Goal: Task Accomplishment & Management: Complete application form

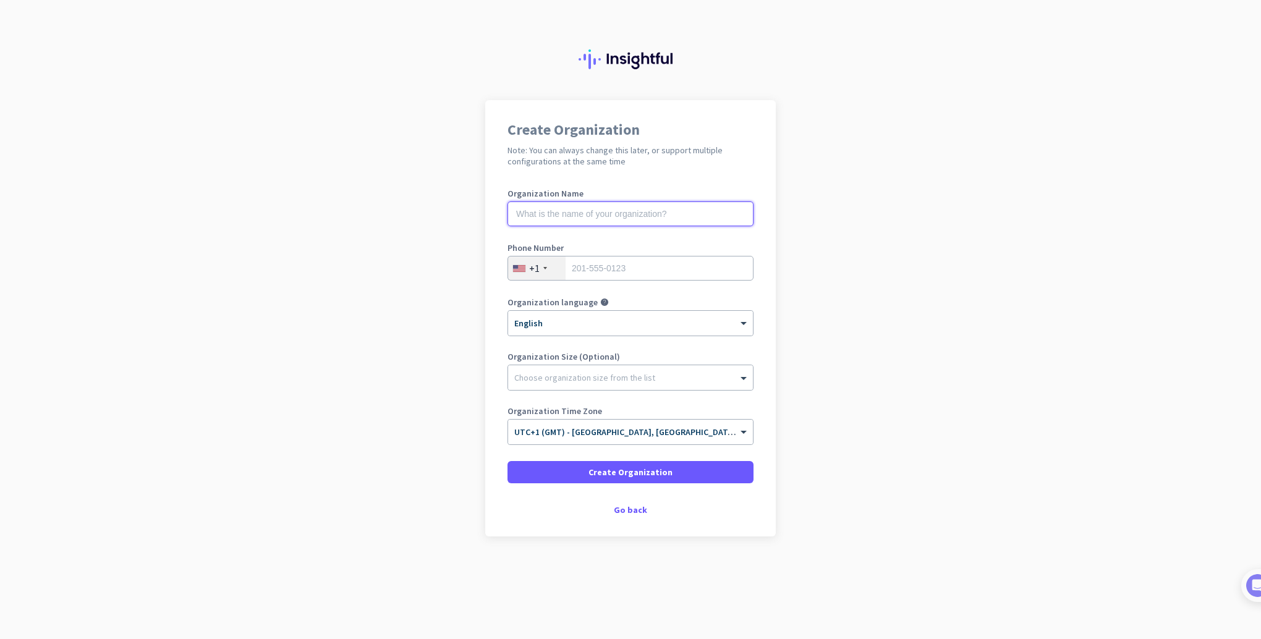
click at [566, 214] on input "text" at bounding box center [630, 213] width 246 height 25
type input "AUG Services Limited"
click at [545, 267] on div at bounding box center [545, 268] width 4 height 2
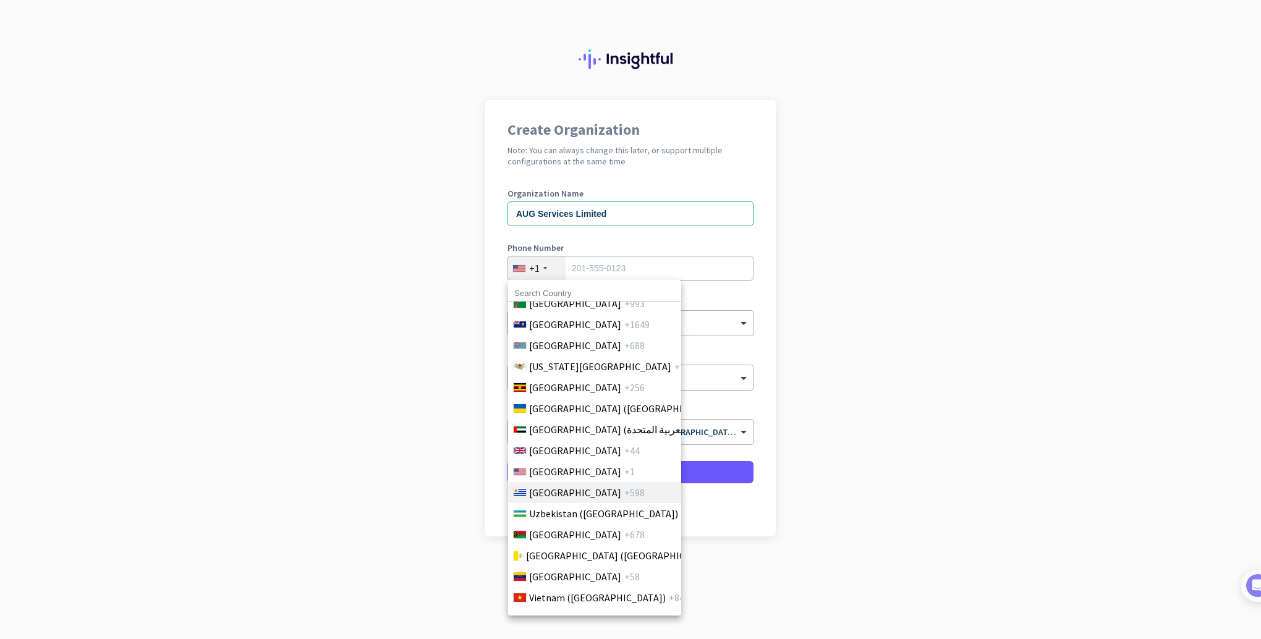
scroll to position [4954, 0]
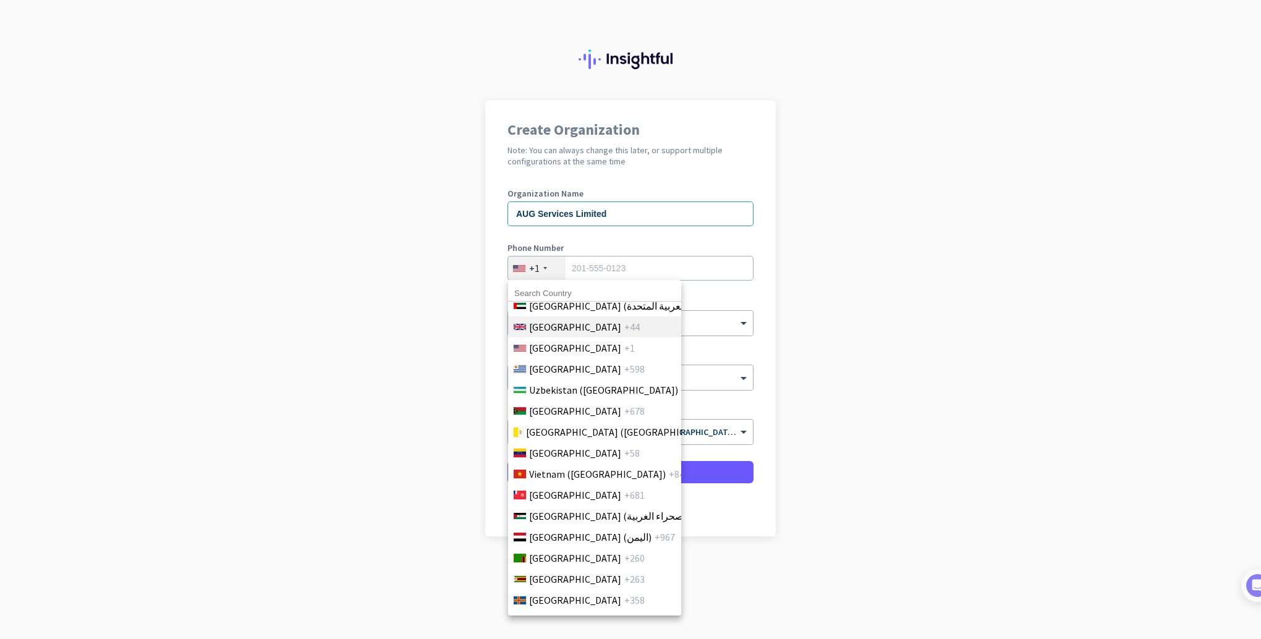
click at [599, 316] on li "[GEOGRAPHIC_DATA] +44" at bounding box center [594, 326] width 174 height 21
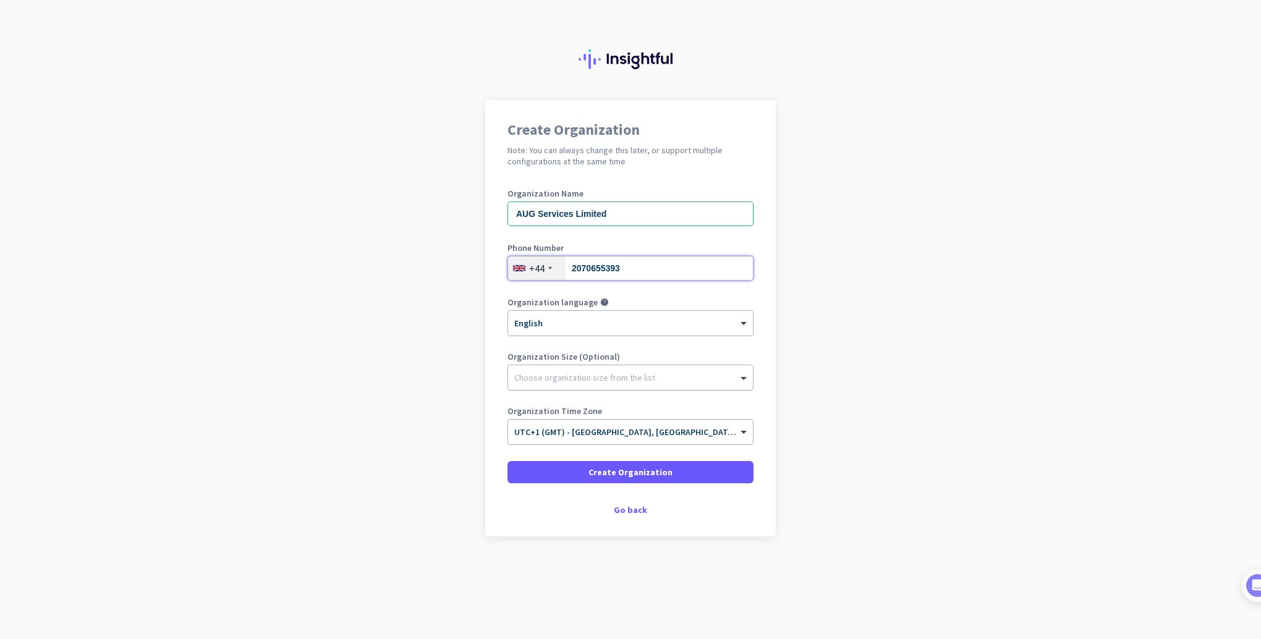
type input "2070655393"
click at [580, 371] on div at bounding box center [630, 374] width 245 height 12
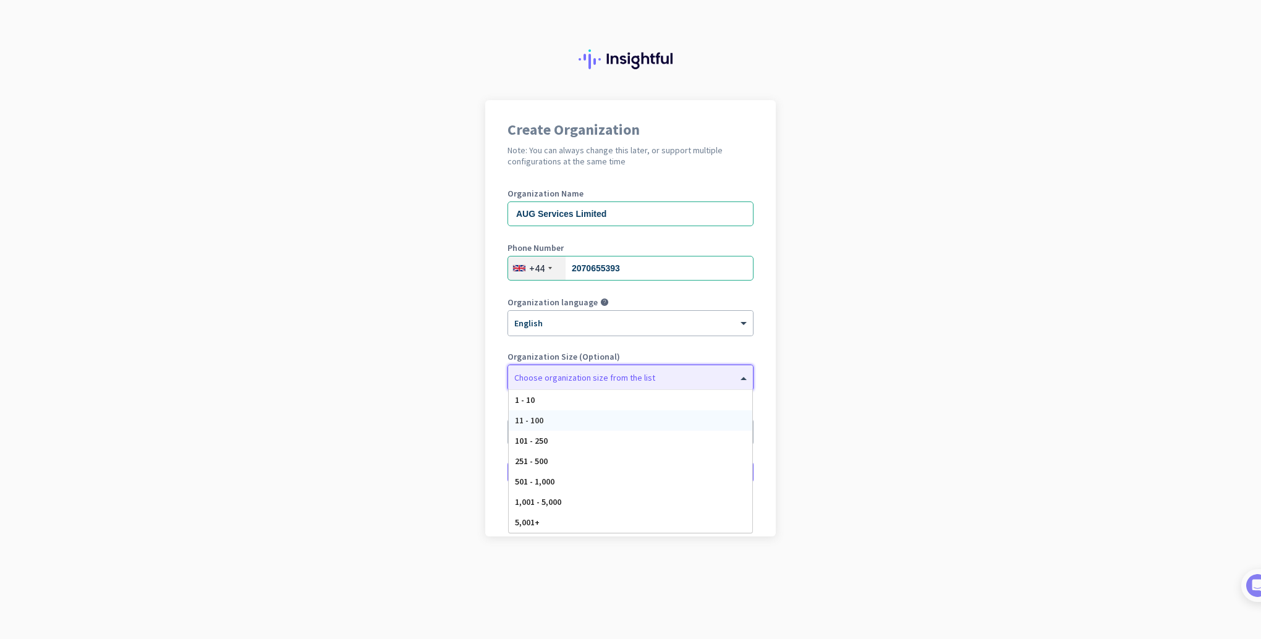
click at [570, 417] on div "11 - 100" at bounding box center [631, 420] width 244 height 20
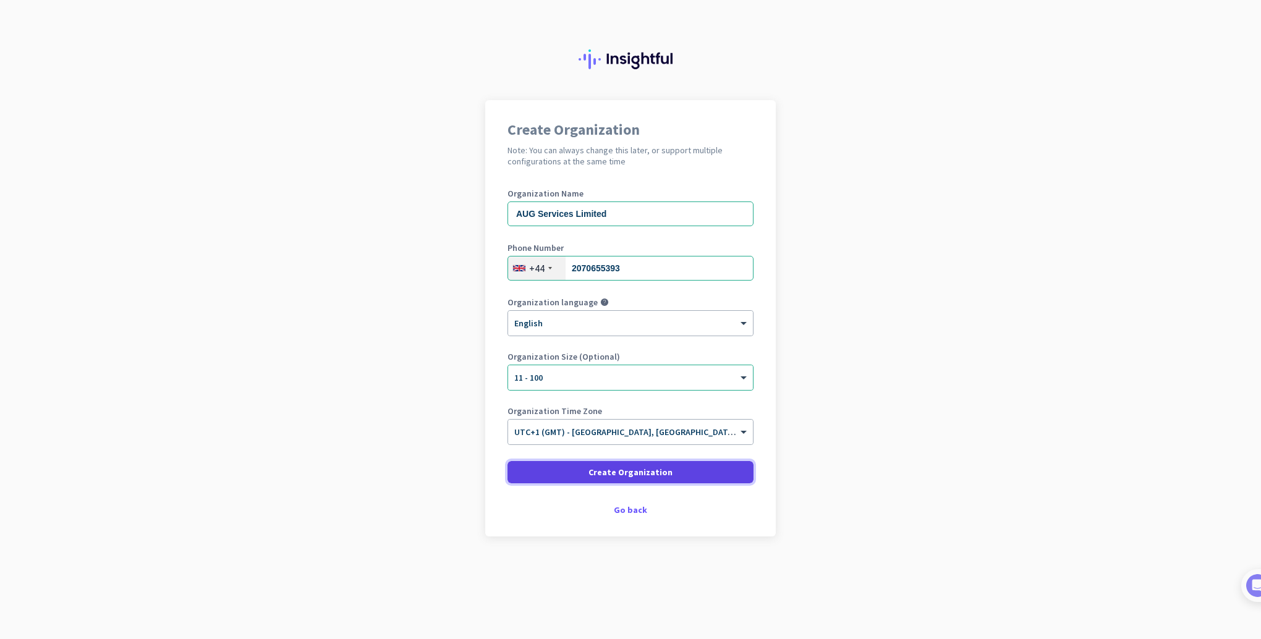
click at [617, 472] on span "Create Organization" at bounding box center [630, 472] width 84 height 12
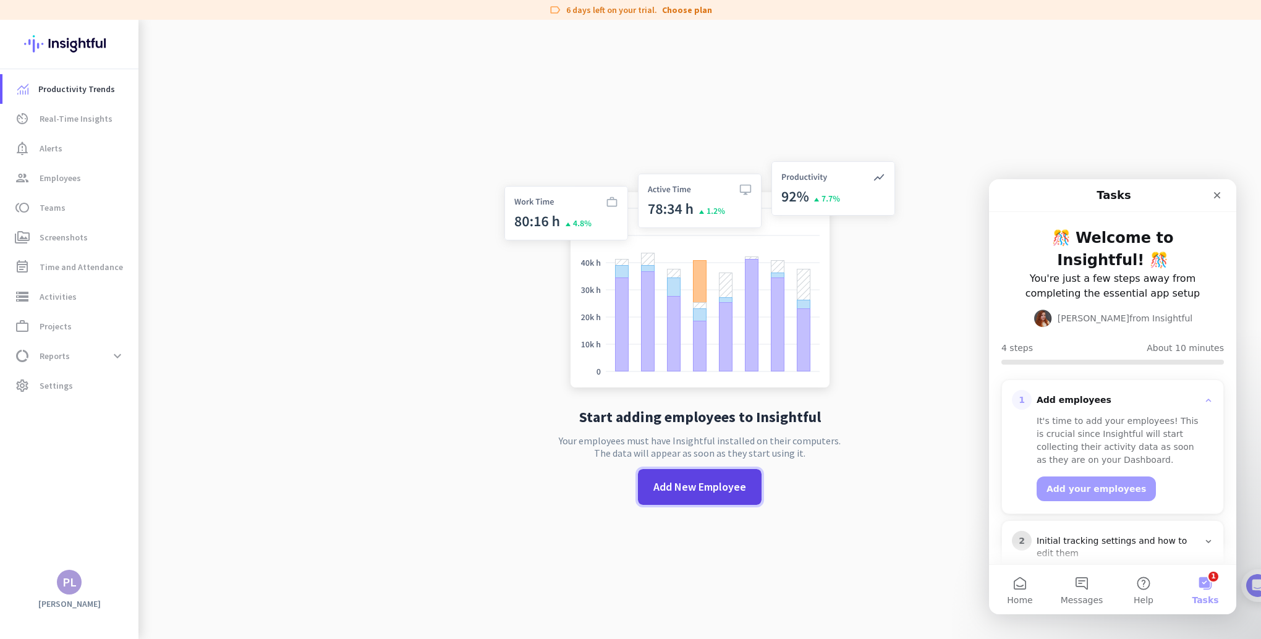
click at [683, 482] on span "Add New Employee" at bounding box center [699, 487] width 93 height 16
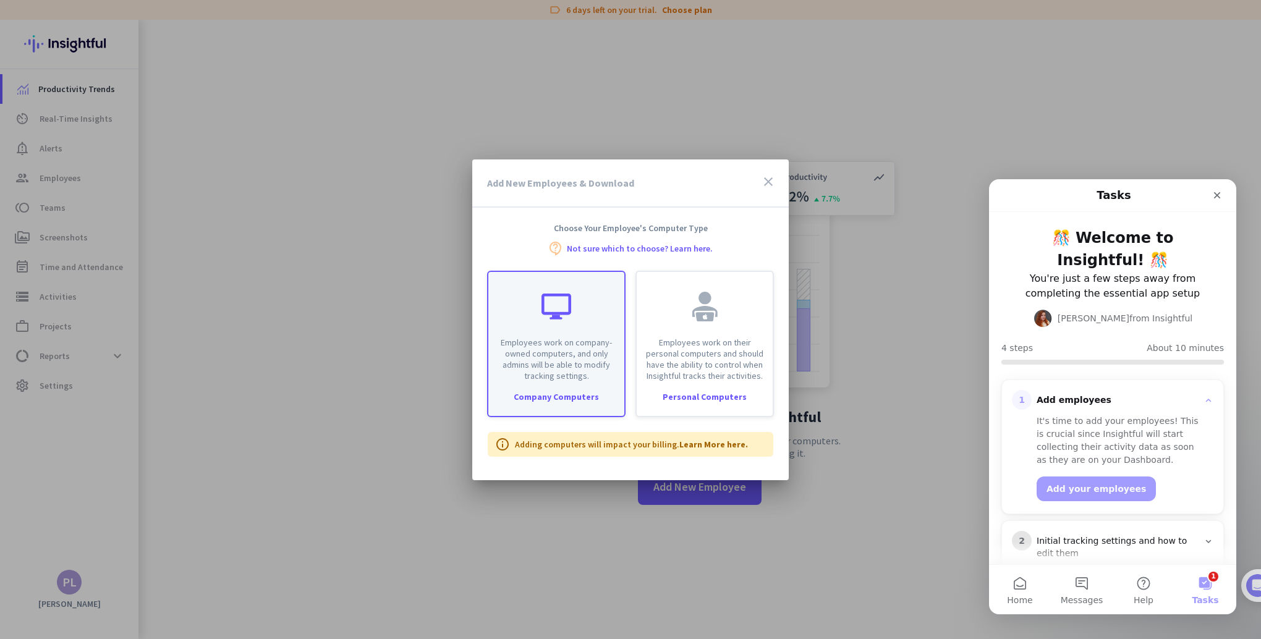
click at [601, 313] on div "Employees work on company-owned computers, and only admins will be able to modi…" at bounding box center [556, 326] width 136 height 109
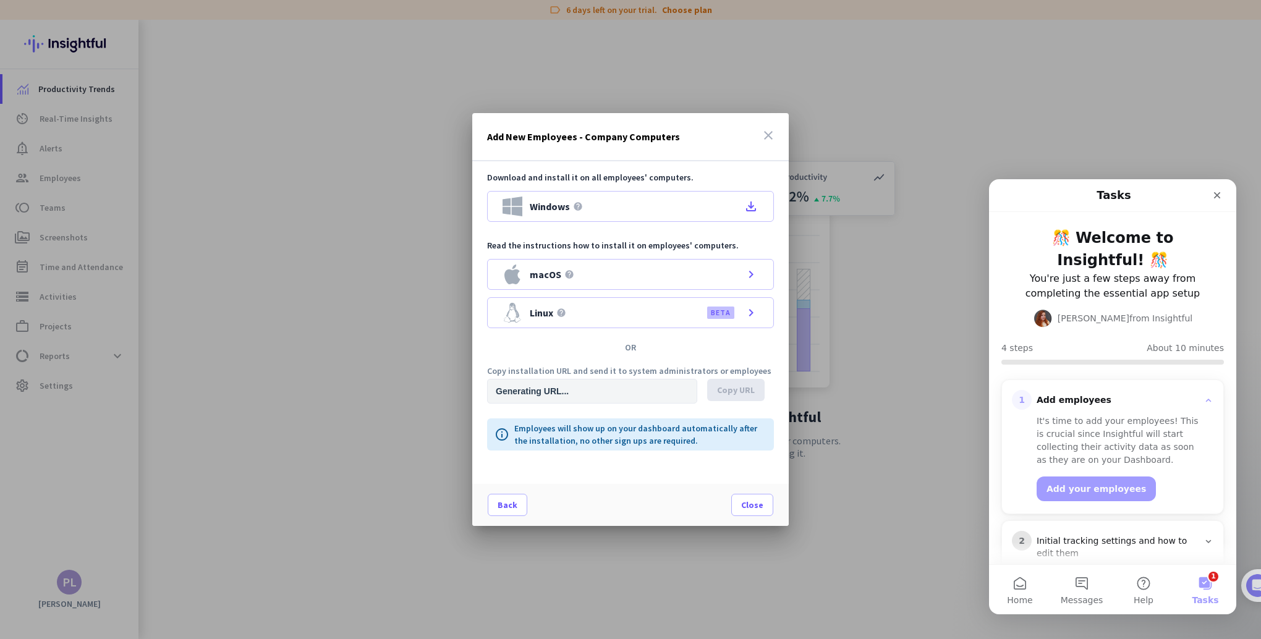
type input "[URL][DOMAIN_NAME]"
click at [752, 206] on icon "file_download" at bounding box center [751, 206] width 15 height 15
click at [761, 502] on span "Close" at bounding box center [752, 505] width 22 height 12
